Goal: Information Seeking & Learning: Learn about a topic

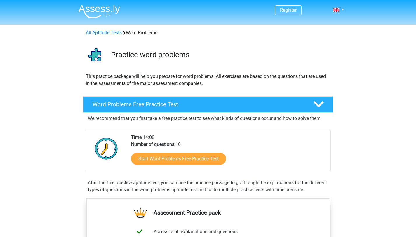
scroll to position [58, 0]
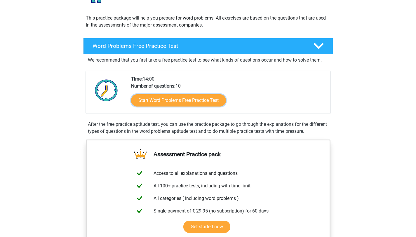
click at [203, 100] on link "Start Word Problems Free Practice Test" at bounding box center [178, 100] width 95 height 12
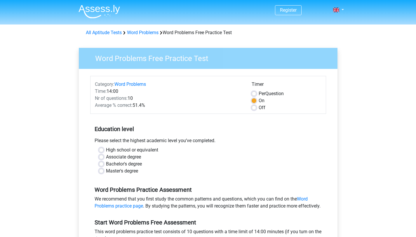
click at [110, 149] on label "High school or equivalent" at bounding box center [132, 150] width 52 height 7
click at [104, 149] on input "High school or equivalent" at bounding box center [101, 150] width 5 height 6
radio input "true"
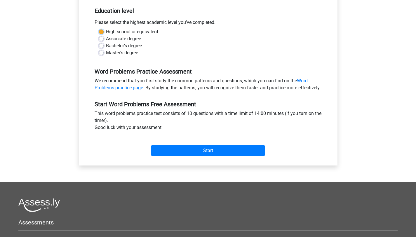
scroll to position [131, 0]
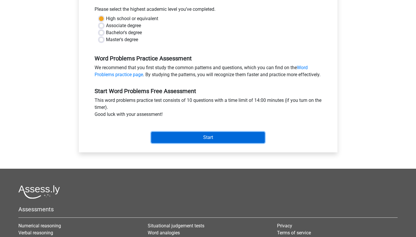
click at [192, 143] on input "Start" at bounding box center [208, 137] width 114 height 11
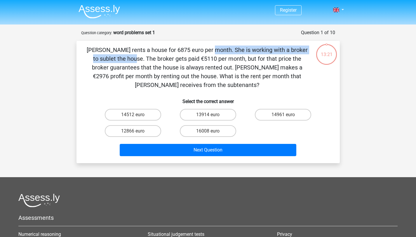
drag, startPoint x: 91, startPoint y: 51, endPoint x: 228, endPoint y: 54, distance: 137.9
click at [228, 54] on p "[PERSON_NAME] rents a house for 6875 euro per month. She is working with a brok…" at bounding box center [197, 68] width 223 height 44
click at [156, 48] on p "[PERSON_NAME] rents a house for 6875 euro per month. She is working with a brok…" at bounding box center [197, 68] width 223 height 44
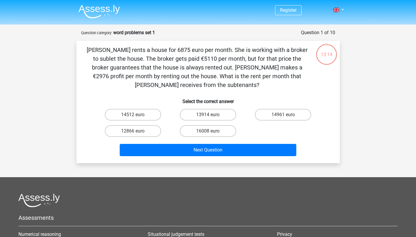
click at [205, 46] on p "Julia rents a house for 6875 euro per month. She is working with a broker to su…" at bounding box center [197, 68] width 223 height 44
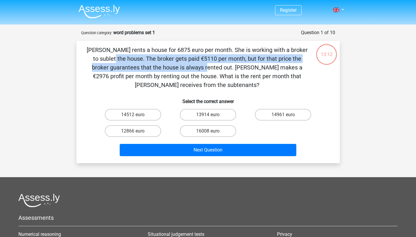
drag, startPoint x: 207, startPoint y: 47, endPoint x: 304, endPoint y: 57, distance: 97.2
click at [304, 57] on p "Julia rents a house for 6875 euro per month. She is working with a broker to su…" at bounding box center [197, 68] width 223 height 44
click at [207, 62] on p "[PERSON_NAME] rents a house for 6875 euro per month. She is working with a brok…" at bounding box center [197, 68] width 223 height 44
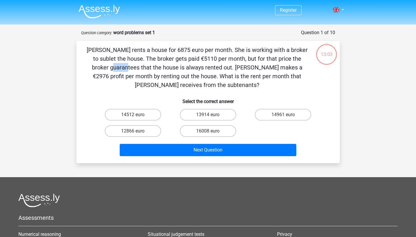
click at [207, 62] on p "[PERSON_NAME] rents a house for 6875 euro per month. She is working with a brok…" at bounding box center [197, 68] width 223 height 44
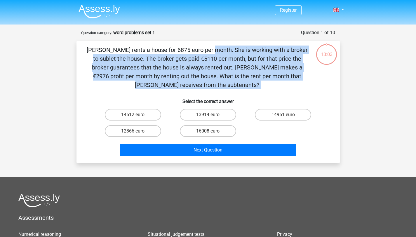
click at [207, 62] on p "[PERSON_NAME] rents a house for 6875 euro per month. She is working with a brok…" at bounding box center [197, 68] width 223 height 44
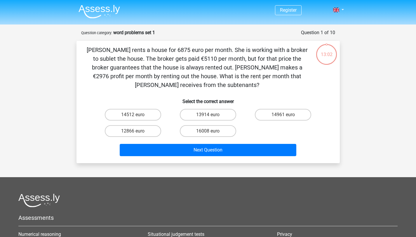
click at [251, 60] on p "[PERSON_NAME] rents a house for 6875 euro per month. She is working with a brok…" at bounding box center [197, 68] width 223 height 44
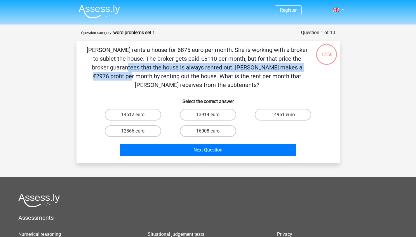
drag, startPoint x: 224, startPoint y: 60, endPoint x: 208, endPoint y: 66, distance: 17.4
click at [208, 66] on p "[PERSON_NAME] rents a house for 6875 euro per month. She is working with a brok…" at bounding box center [197, 68] width 223 height 44
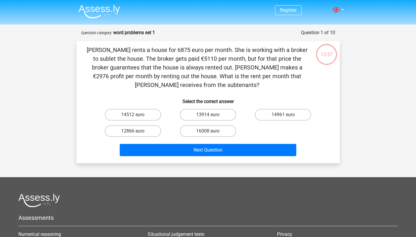
click at [184, 59] on p "[PERSON_NAME] rents a house for 6875 euro per month. She is working with a brok…" at bounding box center [197, 68] width 223 height 44
click at [93, 69] on p "[PERSON_NAME] rents a house for 6875 euro per month. She is working with a brok…" at bounding box center [197, 68] width 223 height 44
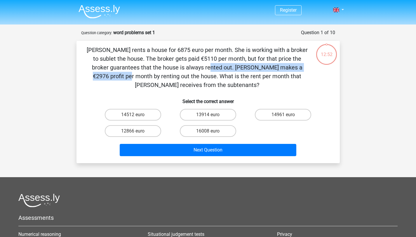
drag, startPoint x: 85, startPoint y: 67, endPoint x: 209, endPoint y: 67, distance: 124.4
click at [209, 67] on div "Julia rents a house for 6875 euro per month. She is working with a broker to su…" at bounding box center [208, 102] width 259 height 113
click at [193, 80] on p "[PERSON_NAME] rents a house for 6875 euro per month. She is working with a brok…" at bounding box center [197, 68] width 223 height 44
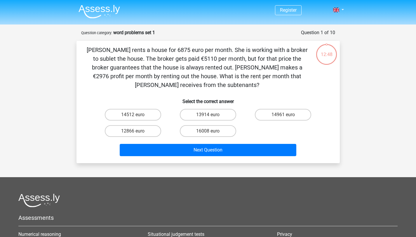
click at [234, 83] on p "[PERSON_NAME] rents a house for 6875 euro per month. She is working with a brok…" at bounding box center [197, 68] width 223 height 44
drag, startPoint x: 210, startPoint y: 67, endPoint x: 265, endPoint y: 68, distance: 54.9
click at [265, 68] on p "[PERSON_NAME] rents a house for 6875 euro per month. She is working with a brok…" at bounding box center [197, 68] width 223 height 44
click at [199, 80] on p "[PERSON_NAME] rents a house for 6875 euro per month. She is working with a brok…" at bounding box center [197, 68] width 223 height 44
drag, startPoint x: 223, startPoint y: 86, endPoint x: 160, endPoint y: 79, distance: 63.5
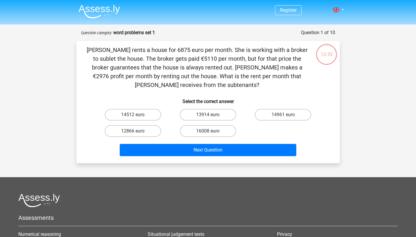
click at [160, 79] on p "[PERSON_NAME] rents a house for 6875 euro per month. She is working with a brok…" at bounding box center [197, 68] width 223 height 44
click at [199, 86] on p "[PERSON_NAME] rents a house for 6875 euro per month. She is working with a brok…" at bounding box center [197, 68] width 223 height 44
click at [242, 86] on p "[PERSON_NAME] rents a house for 6875 euro per month. She is working with a brok…" at bounding box center [197, 68] width 223 height 44
click at [193, 87] on p "[PERSON_NAME] rents a house for 6875 euro per month. She is working with a brok…" at bounding box center [197, 68] width 223 height 44
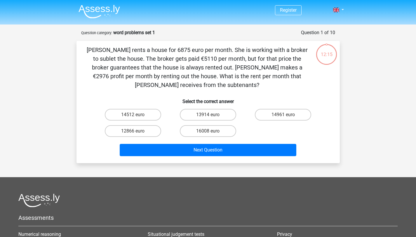
click at [193, 87] on p "[PERSON_NAME] rents a house for 6875 euro per month. She is working with a brok…" at bounding box center [197, 68] width 223 height 44
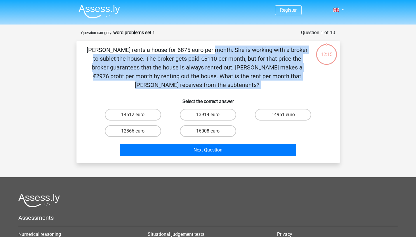
click at [193, 87] on p "[PERSON_NAME] rents a house for 6875 euro per month. She is working with a brok…" at bounding box center [197, 68] width 223 height 44
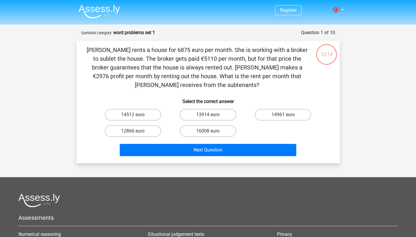
click at [201, 86] on p "[PERSON_NAME] rents a house for 6875 euro per month. She is working with a brok…" at bounding box center [197, 68] width 223 height 44
click at [184, 81] on p "[PERSON_NAME] rents a house for 6875 euro per month. She is working with a brok…" at bounding box center [197, 68] width 223 height 44
drag, startPoint x: 158, startPoint y: 75, endPoint x: 240, endPoint y: 84, distance: 82.3
click at [240, 84] on p "[PERSON_NAME] rents a house for 6875 euro per month. She is working with a brok…" at bounding box center [197, 68] width 223 height 44
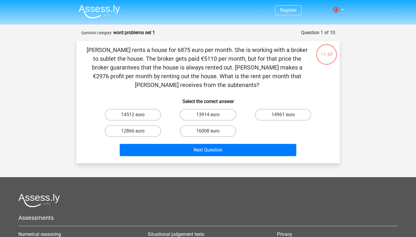
click at [240, 84] on p "[PERSON_NAME] rents a house for 6875 euro per month. She is working with a brok…" at bounding box center [197, 68] width 223 height 44
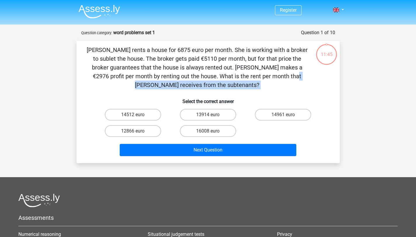
drag, startPoint x: 240, startPoint y: 84, endPoint x: 166, endPoint y: 78, distance: 74.4
click at [166, 78] on p "[PERSON_NAME] rents a house for 6875 euro per month. She is working with a brok…" at bounding box center [197, 68] width 223 height 44
click at [249, 89] on p "[PERSON_NAME] rents a house for 6875 euro per month. She is working with a brok…" at bounding box center [197, 68] width 223 height 44
drag, startPoint x: 246, startPoint y: 70, endPoint x: 158, endPoint y: 83, distance: 89.0
click at [158, 83] on p "[PERSON_NAME] rents a house for 6875 euro per month. She is working with a brok…" at bounding box center [197, 68] width 223 height 44
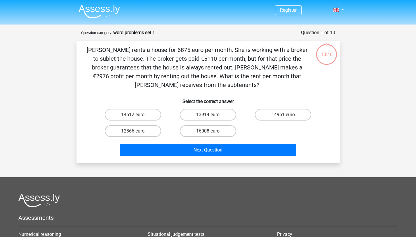
click at [152, 55] on p "Julia rents a house for 6875 euro per month. She is working with a broker to su…" at bounding box center [197, 68] width 223 height 44
drag, startPoint x: 90, startPoint y: 48, endPoint x: 225, endPoint y: 86, distance: 139.8
click at [225, 86] on p "Julia rents a house for 6875 euro per month. She is working with a broker to su…" at bounding box center [197, 68] width 223 height 44
copy p "Julia rents a house for 6875 euro per month. She is working with a broker to su…"
click at [287, 117] on label "14961 euro" at bounding box center [283, 115] width 56 height 12
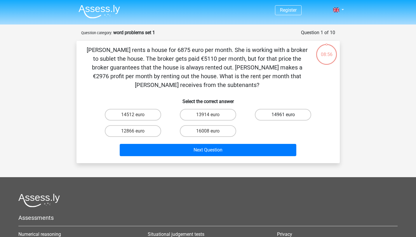
click at [287, 117] on input "14961 euro" at bounding box center [285, 117] width 4 height 4
radio input "true"
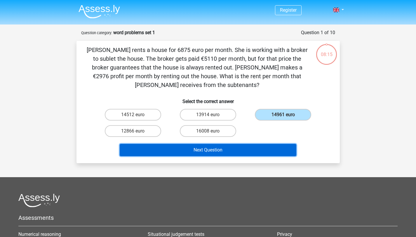
click at [219, 153] on button "Next Question" at bounding box center [208, 150] width 177 height 12
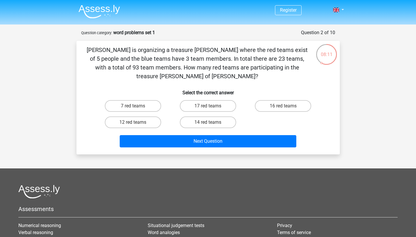
click at [107, 44] on div "Chris is organizing a treasure hunt where the red teams exist of 5 people and t…" at bounding box center [208, 98] width 263 height 114
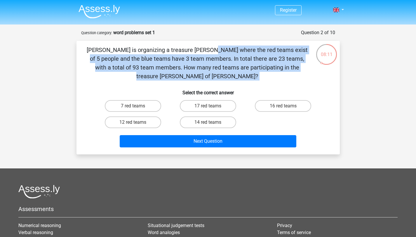
click at [107, 44] on div "Chris is organizing a treasure hunt where the red teams exist of 5 people and t…" at bounding box center [208, 98] width 263 height 114
click at [171, 56] on p "Chris is organizing a treasure hunt where the red teams exist of 5 people and t…" at bounding box center [197, 63] width 223 height 35
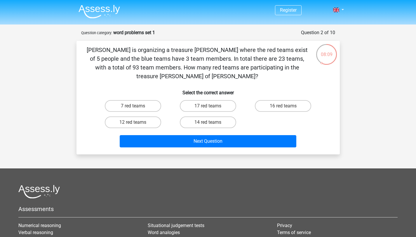
click at [124, 56] on p "Chris is organizing a treasure hunt where the red teams exist of 5 people and t…" at bounding box center [197, 63] width 223 height 35
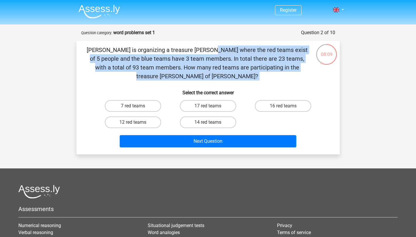
click at [124, 56] on p "Chris is organizing a treasure hunt where the red teams exist of 5 people and t…" at bounding box center [197, 63] width 223 height 35
click at [168, 56] on p "Chris is organizing a treasure hunt where the red teams exist of 5 people and t…" at bounding box center [197, 63] width 223 height 35
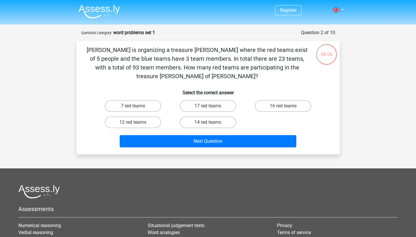
click at [183, 60] on p "Chris is organizing a treasure hunt where the red teams exist of 5 people and t…" at bounding box center [197, 63] width 223 height 35
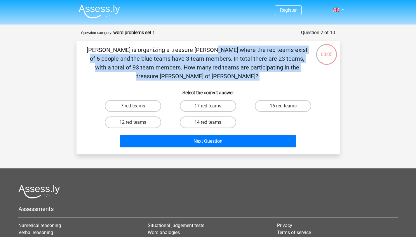
click at [183, 60] on p "Chris is organizing a treasure hunt where the red teams exist of 5 people and t…" at bounding box center [197, 63] width 223 height 35
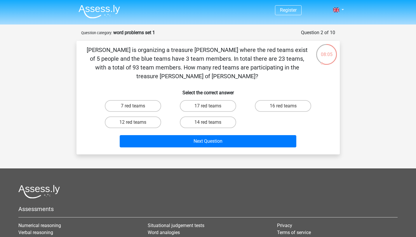
click at [271, 61] on p "Chris is organizing a treasure hunt where the red teams exist of 5 people and t…" at bounding box center [197, 63] width 223 height 35
click at [215, 62] on p "Chris is organizing a treasure hunt where the red teams exist of 5 people and t…" at bounding box center [197, 63] width 223 height 35
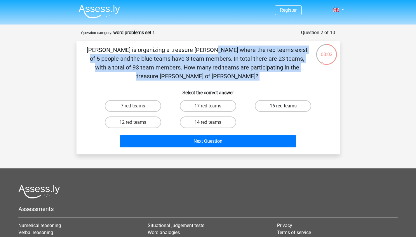
click at [277, 100] on label "16 red teams" at bounding box center [283, 106] width 56 height 12
click at [283, 106] on input "16 red teams" at bounding box center [285, 108] width 4 height 4
radio input "true"
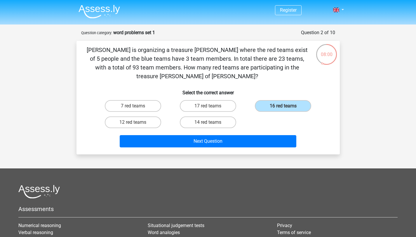
click at [222, 85] on h6 "Select the correct answer" at bounding box center [208, 90] width 245 height 10
click at [209, 61] on p "Chris is organizing a treasure hunt where the red teams exist of 5 people and t…" at bounding box center [197, 63] width 223 height 35
click at [149, 60] on p "Chris is organizing a treasure hunt where the red teams exist of 5 people and t…" at bounding box center [197, 63] width 223 height 35
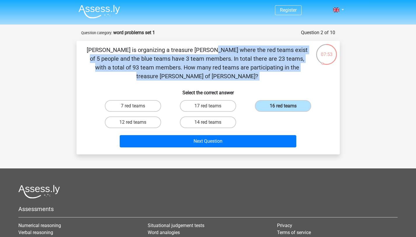
click at [149, 60] on p "Chris is organizing a treasure hunt where the red teams exist of 5 people and t…" at bounding box center [197, 63] width 223 height 35
copy div "Chris is organizing a treasure hunt where the red teams exist of 5 people and t…"
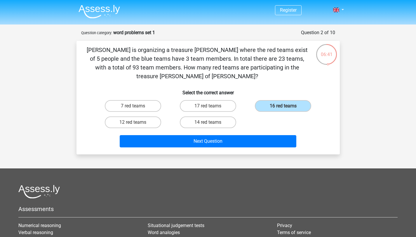
click at [154, 49] on p "Chris is organizing a treasure hunt where the red teams exist of 5 people and t…" at bounding box center [197, 63] width 223 height 35
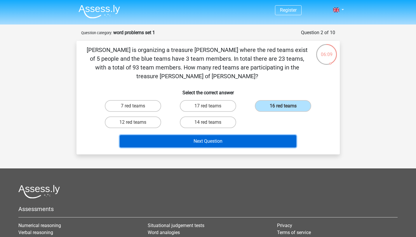
click at [168, 135] on button "Next Question" at bounding box center [208, 141] width 177 height 12
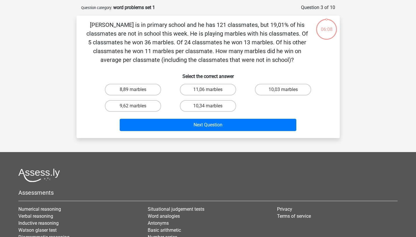
scroll to position [29, 0]
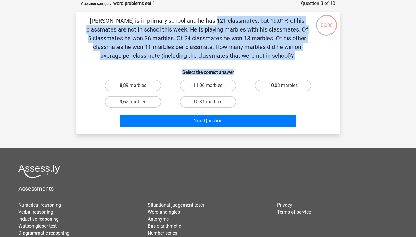
drag, startPoint x: 99, startPoint y: 18, endPoint x: 309, endPoint y: 71, distance: 216.6
click at [309, 71] on div "Jacques is in primary school and he has 121 classmates, but 19,01% of his class…" at bounding box center [208, 72] width 259 height 113
copy div "Jacques is in primary school and he has 121 classmates, but 19,01% of his class…"
click at [117, 36] on p "Jacques is in primary school and he has 121 classmates, but 19,01% of his class…" at bounding box center [197, 38] width 223 height 44
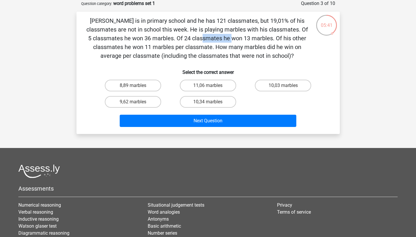
click at [117, 36] on p "Jacques is in primary school and he has 121 classmates, but 19,01% of his class…" at bounding box center [197, 38] width 223 height 44
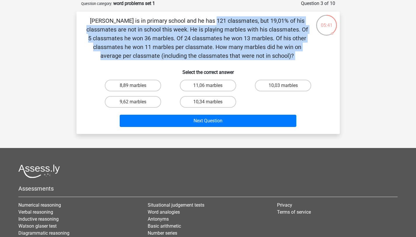
click at [117, 36] on p "Jacques is in primary school and he has 121 classmates, but 19,01% of his class…" at bounding box center [197, 38] width 223 height 44
click at [206, 39] on p "Jacques is in primary school and he has 121 classmates, but 19,01% of his class…" at bounding box center [197, 38] width 223 height 44
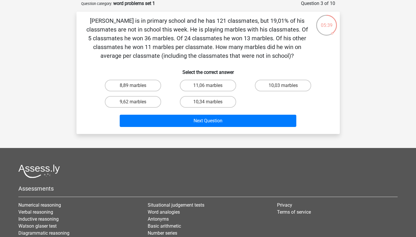
drag, startPoint x: 175, startPoint y: 19, endPoint x: 300, endPoint y: 58, distance: 130.8
click at [300, 58] on p "Jacques is in primary school and he has 121 classmates, but 19,01% of his class…" at bounding box center [197, 38] width 223 height 44
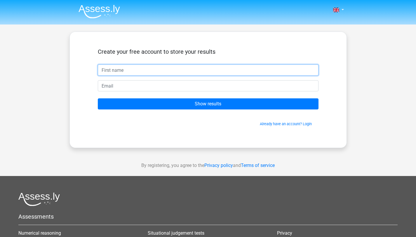
click at [236, 67] on input "text" at bounding box center [208, 70] width 221 height 11
type input "Trang"
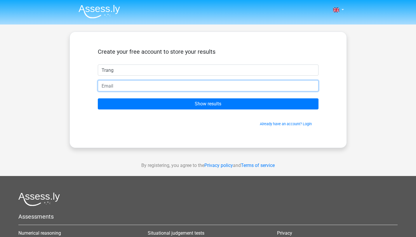
click at [133, 87] on input "email" at bounding box center [208, 85] width 221 height 11
type input "[EMAIL_ADDRESS][DOMAIN_NAME]"
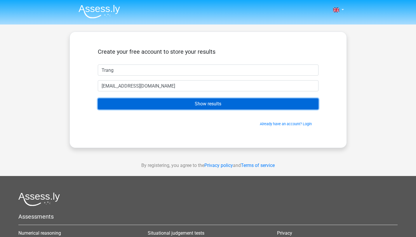
click at [201, 102] on input "Show results" at bounding box center [208, 103] width 221 height 11
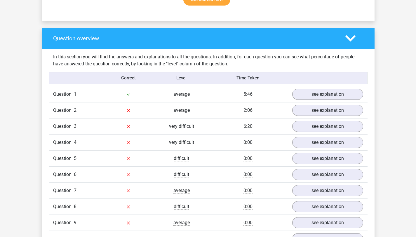
scroll to position [406, 0]
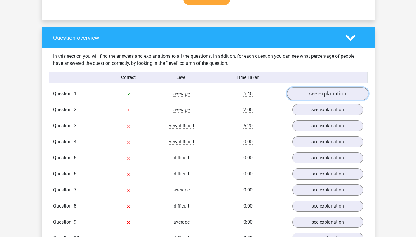
click at [314, 97] on link "see explanation" at bounding box center [328, 93] width 82 height 13
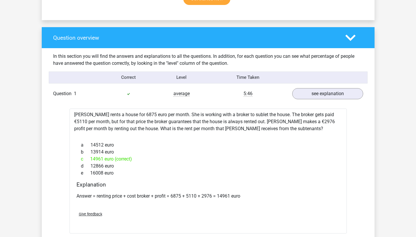
click at [115, 160] on div "c 14961 euro (correct)" at bounding box center [208, 159] width 263 height 7
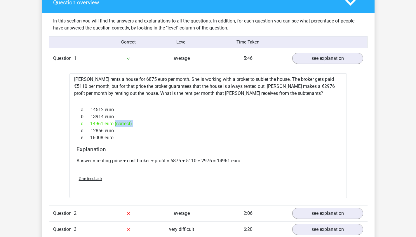
scroll to position [448, 0]
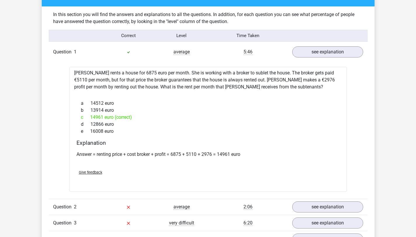
click at [118, 157] on p "Answer = renting price + cost broker + profit = 6875 + 5110 + 2976 = 14961 euro" at bounding box center [208, 154] width 263 height 7
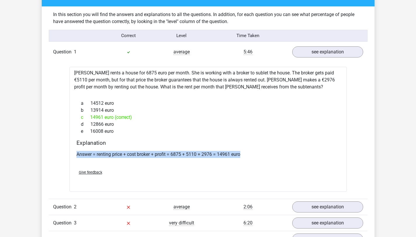
click at [118, 157] on p "Answer = renting price + cost broker + profit = 6875 + 5110 + 2976 = 14961 euro" at bounding box center [208, 154] width 263 height 7
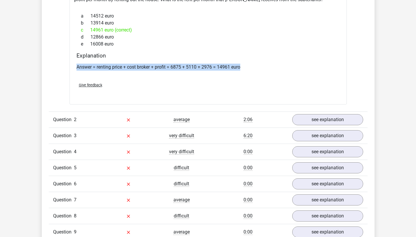
scroll to position [539, 0]
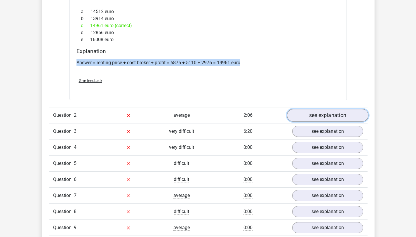
click at [333, 115] on link "see explanation" at bounding box center [328, 115] width 82 height 13
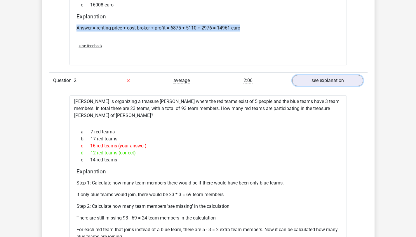
scroll to position [575, 0]
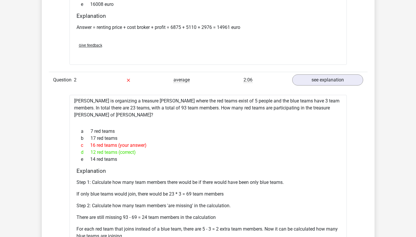
click at [93, 149] on div "d 12 red teams (correct)" at bounding box center [208, 152] width 263 height 7
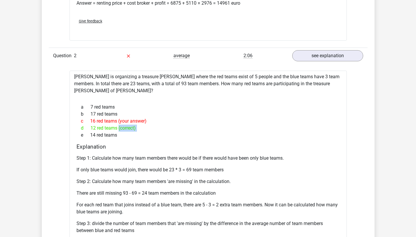
scroll to position [601, 0]
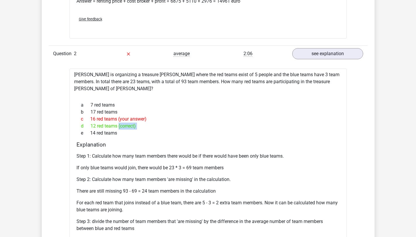
click at [100, 116] on div "c 16 red teams (your answer)" at bounding box center [208, 119] width 263 height 7
click at [126, 123] on div "d 12 red teams (correct)" at bounding box center [208, 126] width 263 height 7
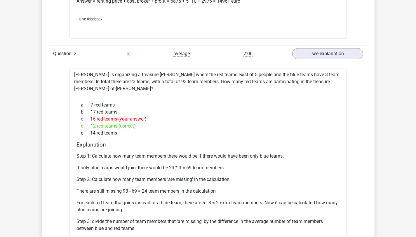
click at [126, 123] on div "d 12 red teams (correct)" at bounding box center [208, 126] width 263 height 7
click at [114, 116] on div "c 16 red teams (your answer)" at bounding box center [208, 119] width 263 height 7
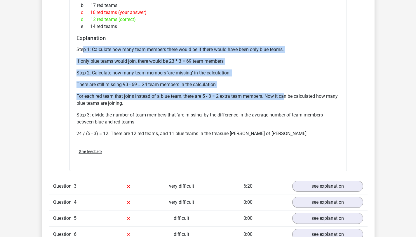
drag, startPoint x: 82, startPoint y: 91, endPoint x: 288, endPoint y: 93, distance: 205.7
click at [287, 93] on div "Step 1: Calculate how many team members there would be if there would have been…" at bounding box center [208, 94] width 263 height 100
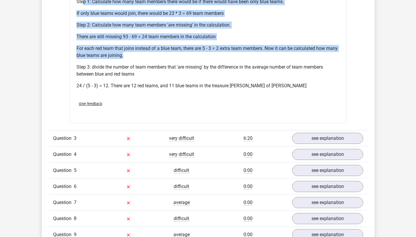
scroll to position [765, 0]
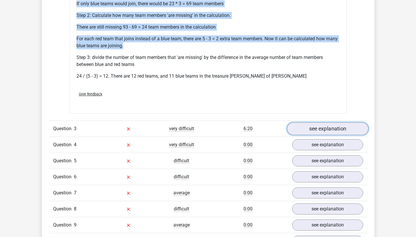
click at [341, 122] on link "see explanation" at bounding box center [328, 128] width 82 height 13
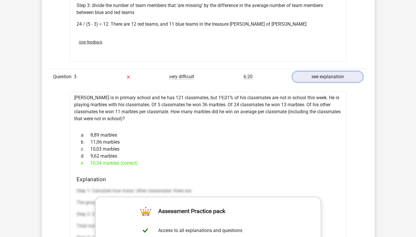
scroll to position [817, 0]
click at [101, 160] on div "e 10,34 marbles (correct)" at bounding box center [208, 163] width 263 height 7
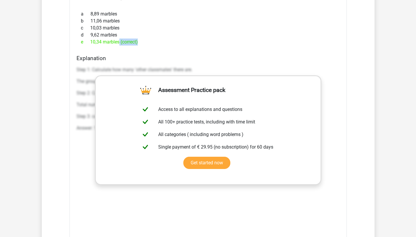
scroll to position [1042, 0]
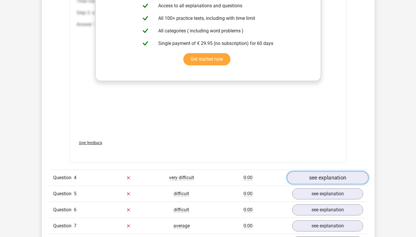
click at [339, 171] on link "see explanation" at bounding box center [328, 177] width 82 height 13
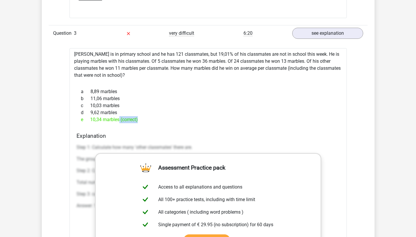
scroll to position [857, 0]
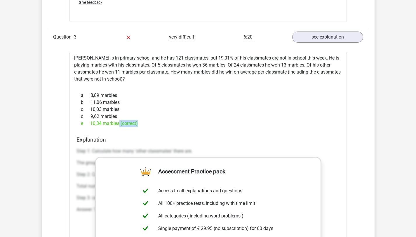
click at [124, 99] on div "b 11,06 marbles" at bounding box center [208, 102] width 263 height 7
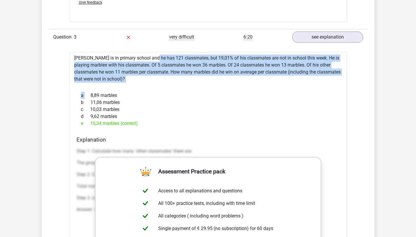
drag, startPoint x: 135, startPoint y: 48, endPoint x: 202, endPoint y: 84, distance: 77.0
click at [203, 85] on div "Jacques is in primary school and he has 121 classmates, but 19,01% of his class…" at bounding box center [209, 200] width 278 height 296
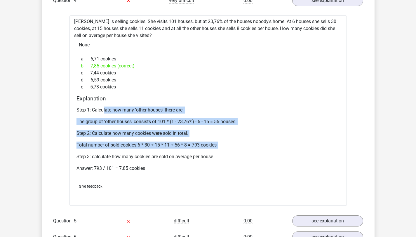
drag, startPoint x: 104, startPoint y: 100, endPoint x: 178, endPoint y: 147, distance: 87.3
click at [178, 147] on div "Step 1: Calculate how many 'other houses' there are. The group of 'other houses…" at bounding box center [208, 141] width 263 height 75
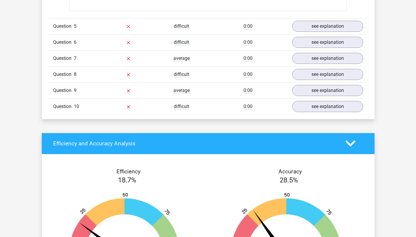
scroll to position [1415, 0]
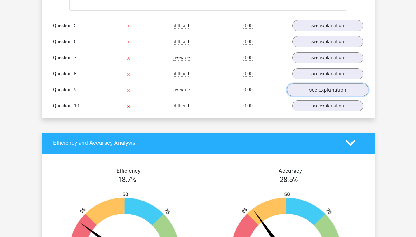
click at [342, 85] on link "see explanation" at bounding box center [328, 90] width 82 height 13
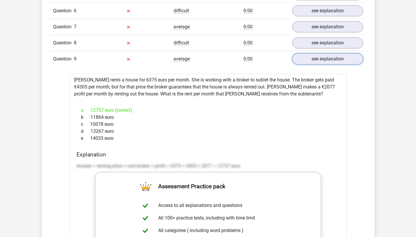
scroll to position [1446, 0]
click at [319, 53] on link "see explanation" at bounding box center [328, 58] width 82 height 13
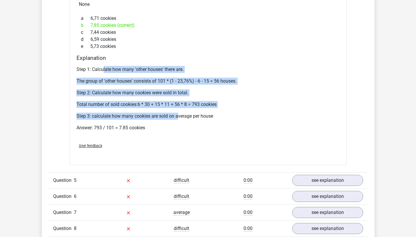
click at [133, 89] on p "Step 2: Calculate how many cookies were sold in total." at bounding box center [208, 92] width 263 height 7
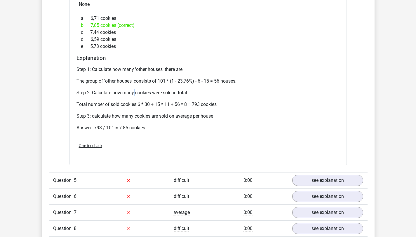
click at [133, 89] on p "Step 2: Calculate how many cookies were sold in total." at bounding box center [208, 92] width 263 height 7
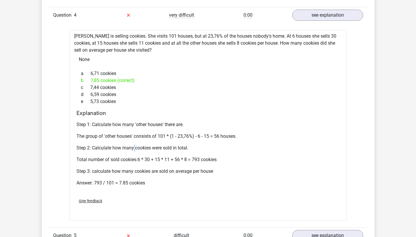
scroll to position [1204, 0]
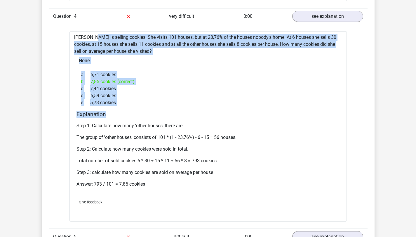
drag, startPoint x: 74, startPoint y: 32, endPoint x: 190, endPoint y: 104, distance: 136.6
click at [191, 105] on div "Anne is selling cookies. She visits 101 houses, but at 23,76% of the houses nob…" at bounding box center [209, 126] width 278 height 190
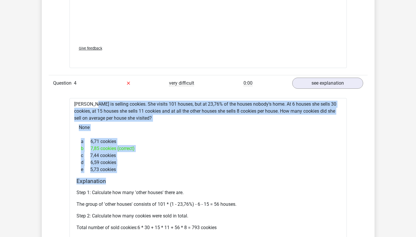
scroll to position [1084, 0]
